Goal: Navigation & Orientation: Find specific page/section

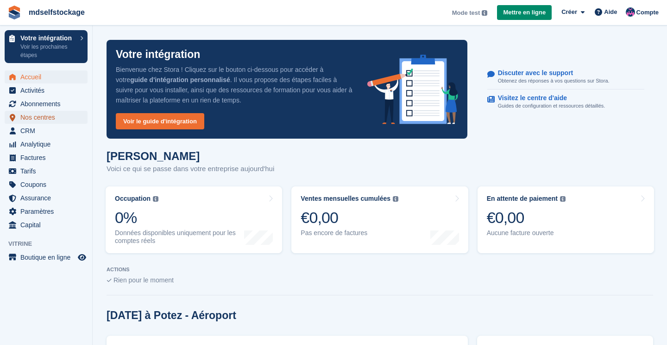
click at [21, 121] on span "Nos centres" at bounding box center [48, 117] width 56 height 13
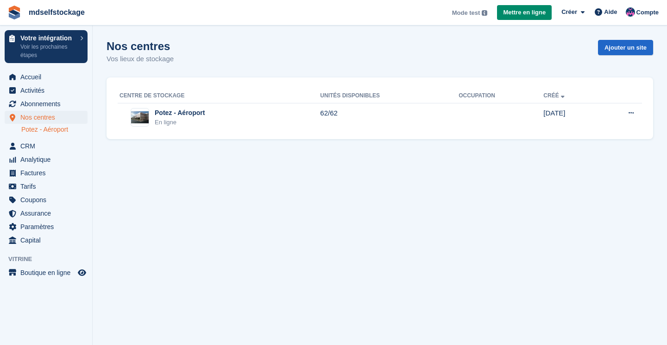
click at [37, 132] on link "Potez - Aéroport" at bounding box center [54, 129] width 66 height 9
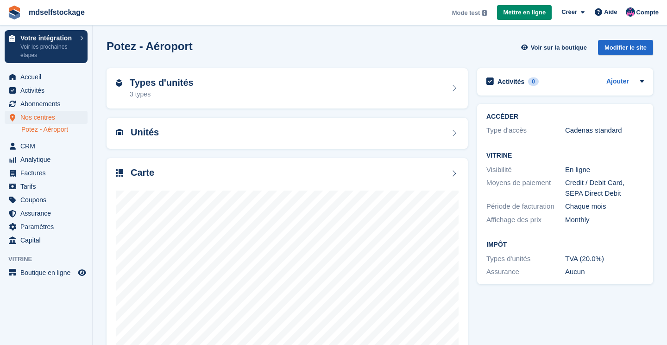
scroll to position [2, 0]
